Goal: Task Accomplishment & Management: Use online tool/utility

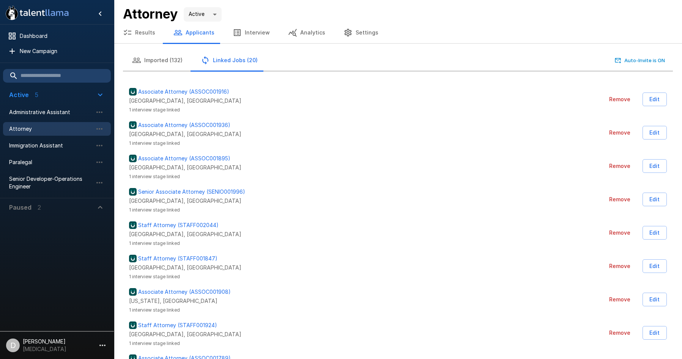
scroll to position [42, 0]
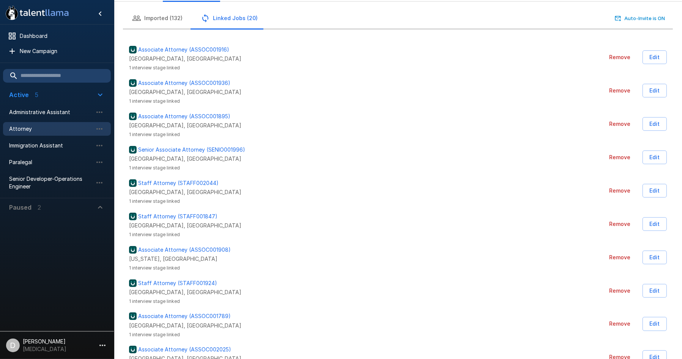
click at [44, 131] on span "Attorney" at bounding box center [50, 129] width 83 height 8
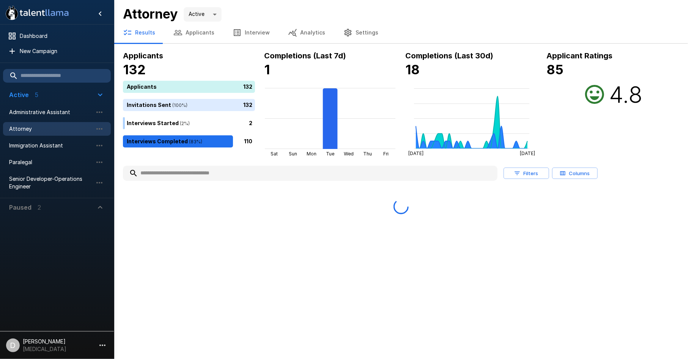
click at [159, 171] on input "text" at bounding box center [310, 174] width 375 height 14
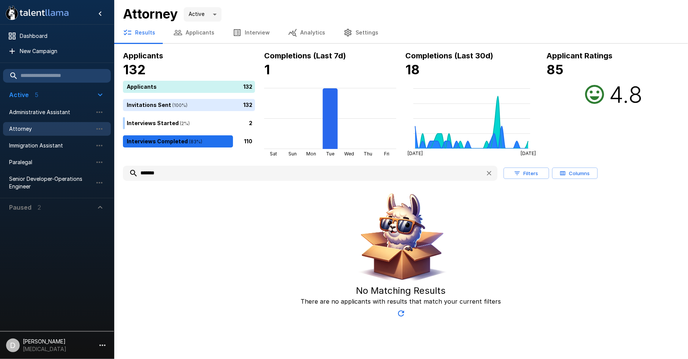
drag, startPoint x: 160, startPoint y: 174, endPoint x: 132, endPoint y: 170, distance: 28.3
click at [132, 170] on input "*******" at bounding box center [301, 174] width 356 height 14
click at [45, 127] on span "Attorney" at bounding box center [50, 129] width 83 height 8
drag, startPoint x: 142, startPoint y: 172, endPoint x: 119, endPoint y: 166, distance: 23.0
click at [119, 166] on div "Applicants 132 Applicants 132 Invitations Sent ( 100 %) 132 Interviews Started …" at bounding box center [401, 186] width 574 height 272
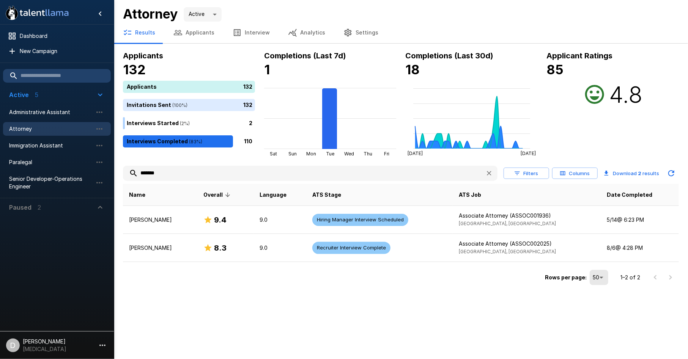
type input "*******"
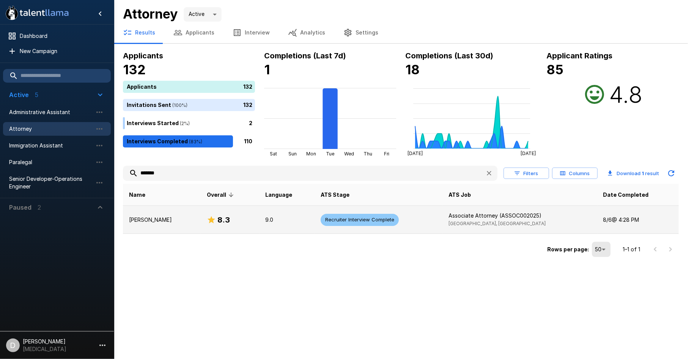
click at [160, 216] on p "[PERSON_NAME]" at bounding box center [162, 220] width 66 height 8
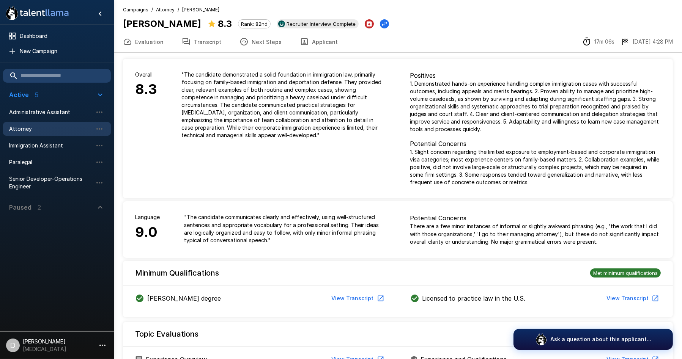
click at [256, 44] on button "Next Steps" at bounding box center [260, 41] width 60 height 21
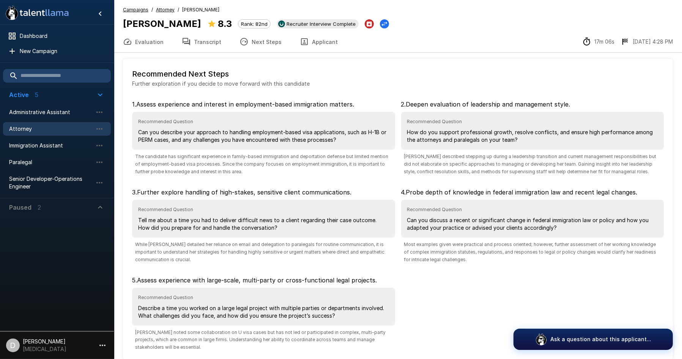
click at [190, 43] on button "Transcript" at bounding box center [202, 41] width 58 height 21
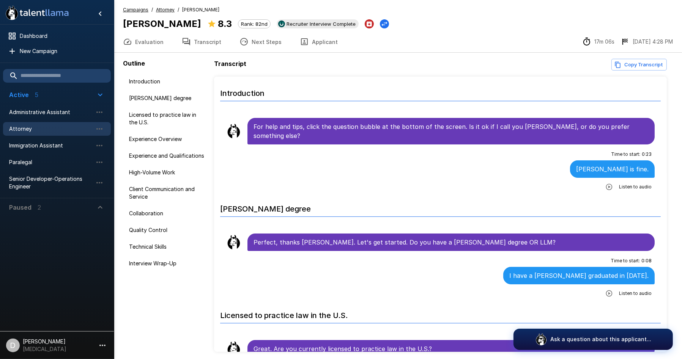
click at [633, 63] on button "Copy Transcript" at bounding box center [638, 65] width 55 height 12
